Goal: Information Seeking & Learning: Compare options

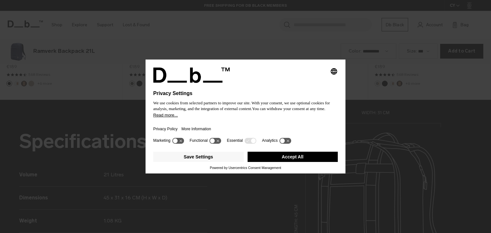
scroll to position [699, 0]
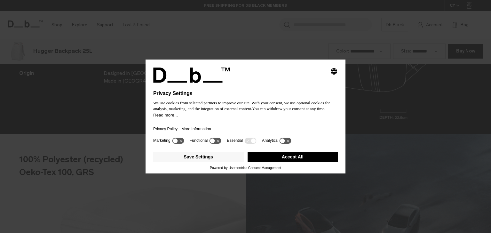
scroll to position [699, 0]
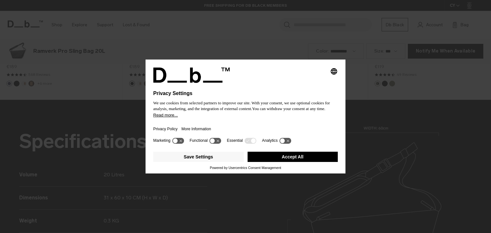
scroll to position [699, 0]
